Goal: Task Accomplishment & Management: Manage account settings

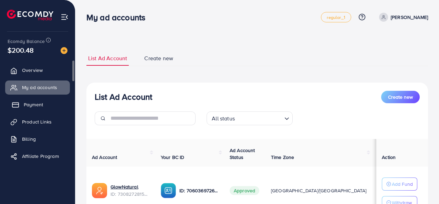
scroll to position [37, 0]
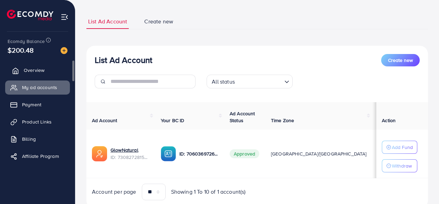
click at [25, 72] on span "Overview" at bounding box center [34, 70] width 21 height 7
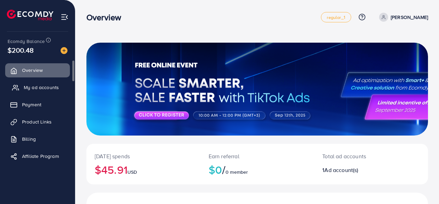
click at [30, 88] on span "My ad accounts" at bounding box center [41, 87] width 35 height 7
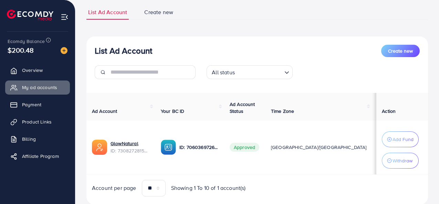
scroll to position [46, 0]
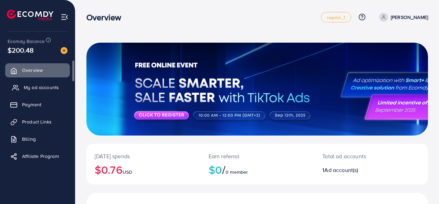
click at [41, 87] on span "My ad accounts" at bounding box center [41, 87] width 35 height 7
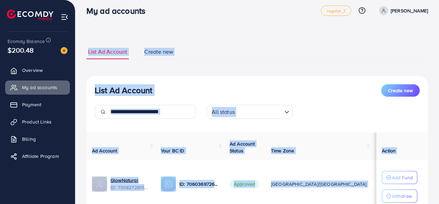
scroll to position [36, 0]
